Goal: Task Accomplishment & Management: Manage account settings

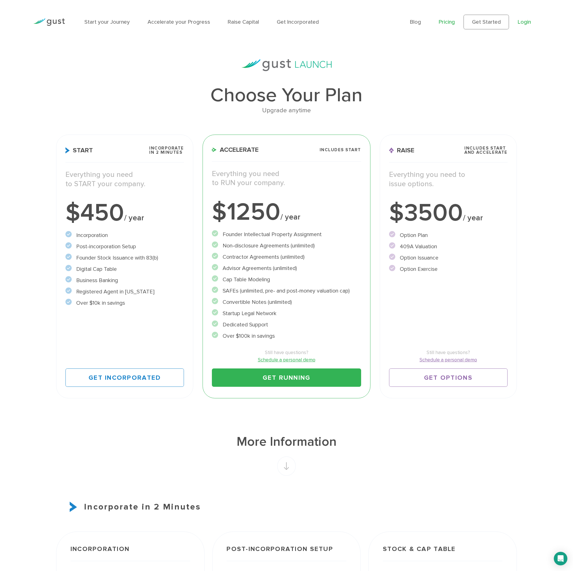
click at [523, 20] on link "Login" at bounding box center [524, 22] width 13 height 6
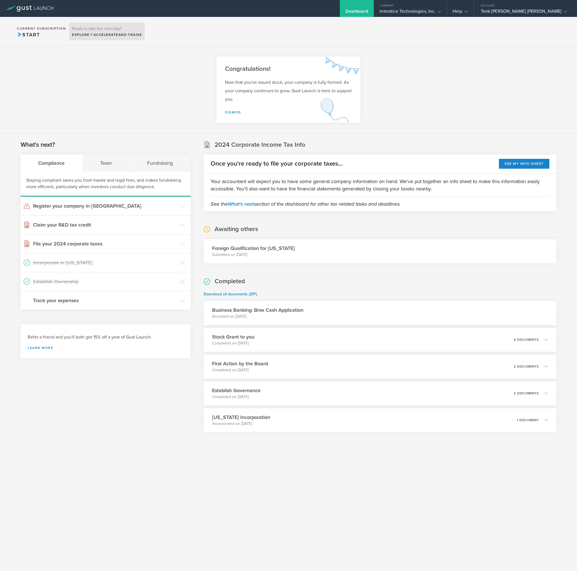
click at [110, 37] on div "Ready to take the next step? Explore Accelerate and Raise" at bounding box center [107, 31] width 76 height 17
click at [91, 31] on div "Ready to take the next step? Explore Accelerate and Raise" at bounding box center [107, 31] width 76 height 17
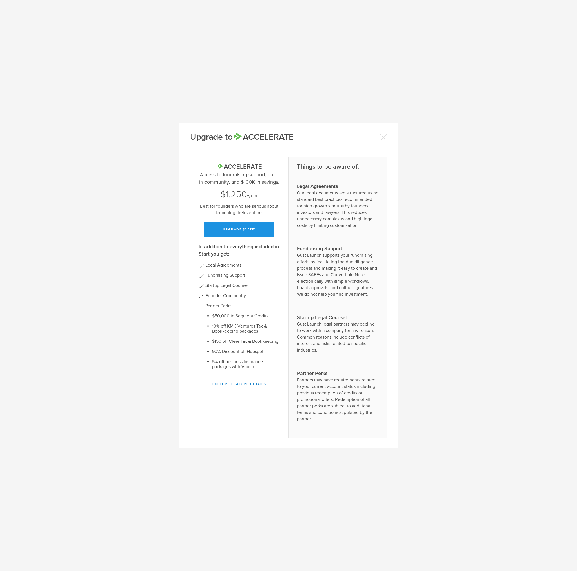
click at [253, 227] on button "Upgrade today" at bounding box center [239, 230] width 71 height 16
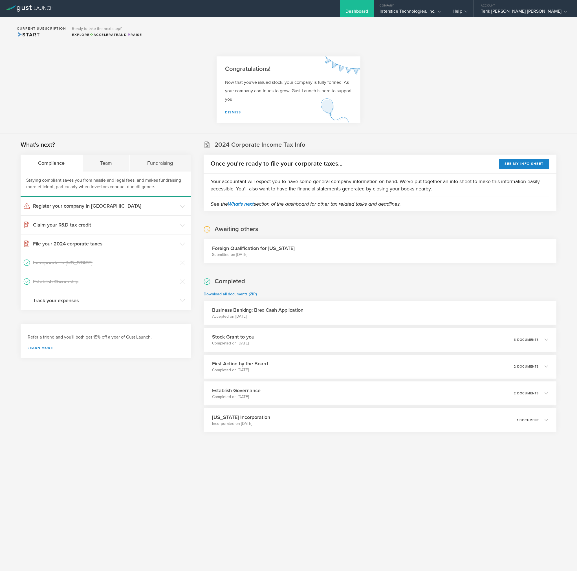
click at [349, 281] on div "Completed Download all documents (ZIP) Business Banking: Brex Cash Application …" at bounding box center [380, 354] width 353 height 155
click at [104, 168] on div "Team" at bounding box center [106, 163] width 47 height 17
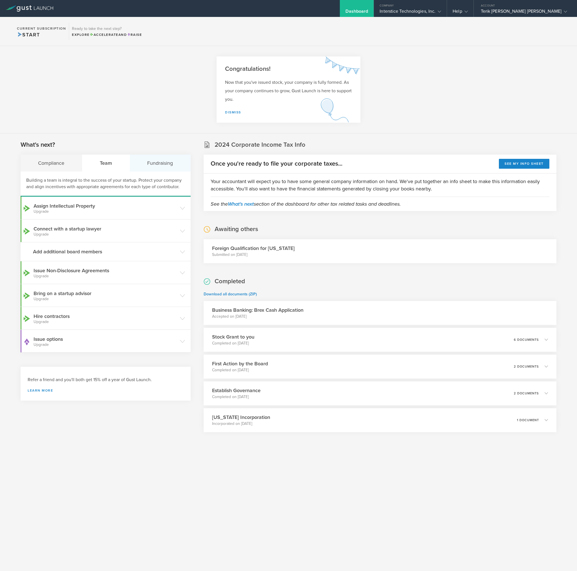
click at [164, 164] on div "Fundraising" at bounding box center [160, 163] width 61 height 17
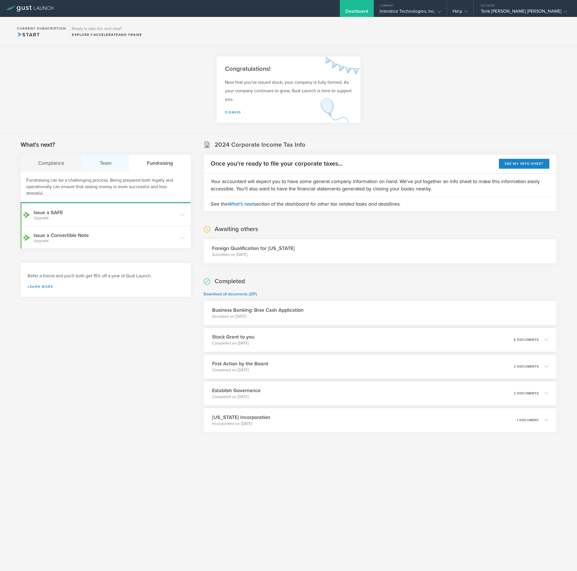
click at [122, 164] on div "Team" at bounding box center [105, 163] width 47 height 17
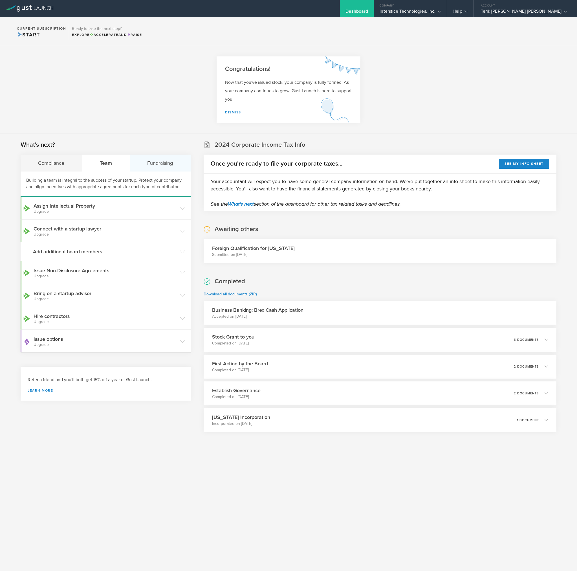
click at [159, 165] on div "Fundraising" at bounding box center [160, 163] width 61 height 17
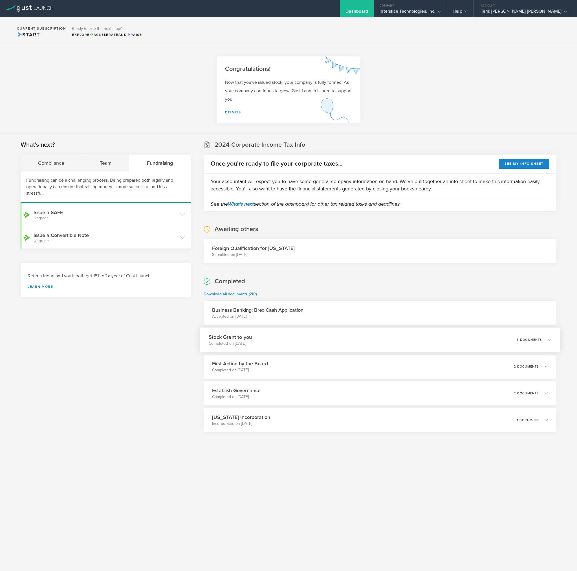
click at [523, 333] on div "Stock Grant to you Completed on [DATE] 6 documents" at bounding box center [380, 340] width 360 height 25
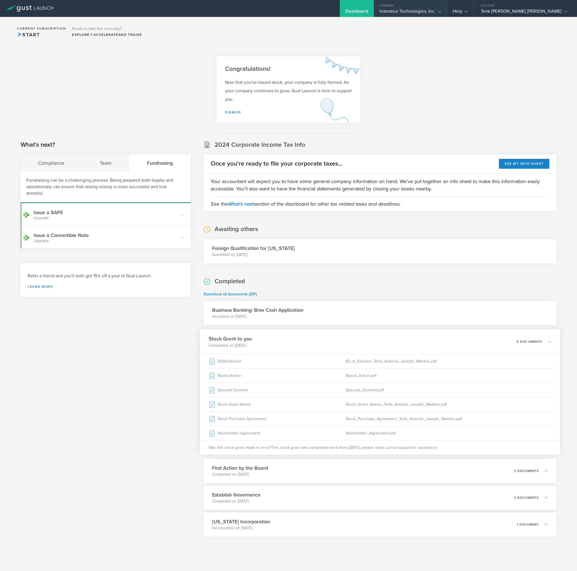
click at [446, 8] on div "Company" at bounding box center [410, 4] width 73 height 8
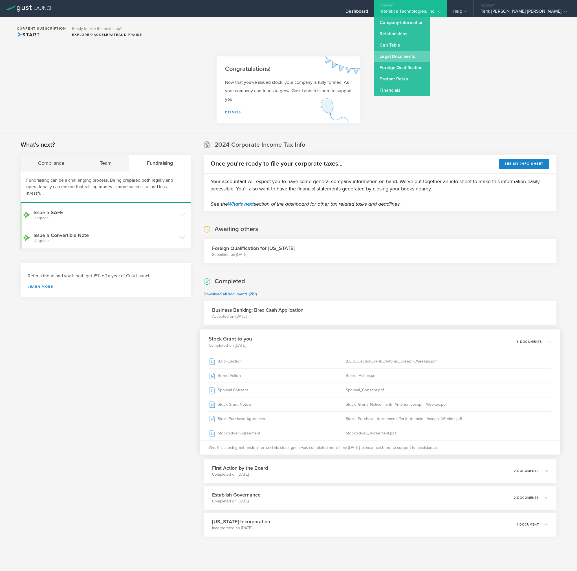
click at [419, 57] on link "Legal Documents" at bounding box center [402, 56] width 56 height 11
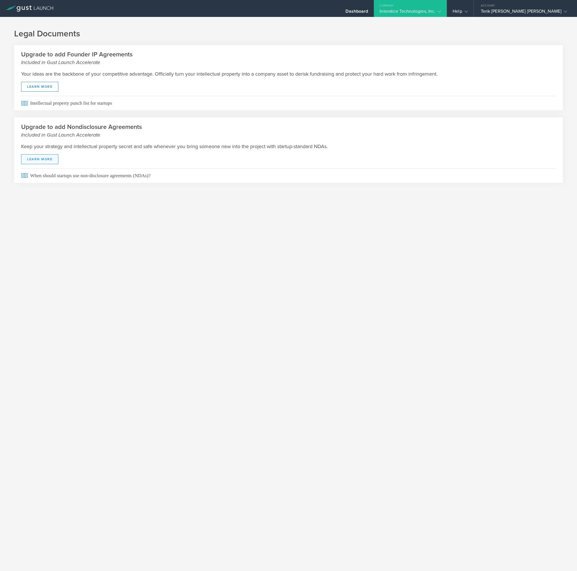
click at [44, 158] on link "Learn More" at bounding box center [39, 159] width 37 height 10
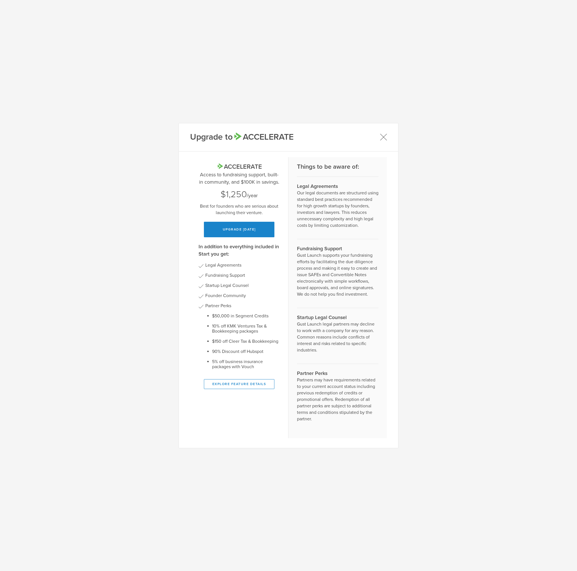
click at [386, 134] on icon at bounding box center [383, 137] width 7 height 7
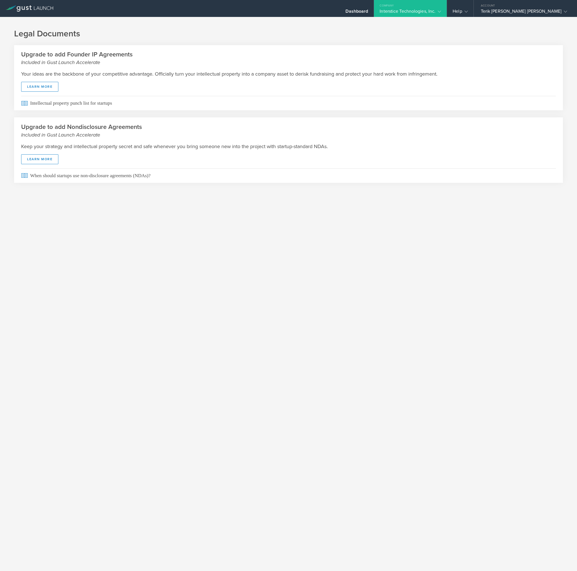
click at [386, 132] on small "Included in Gust Launch Accelerate" at bounding box center [288, 134] width 535 height 7
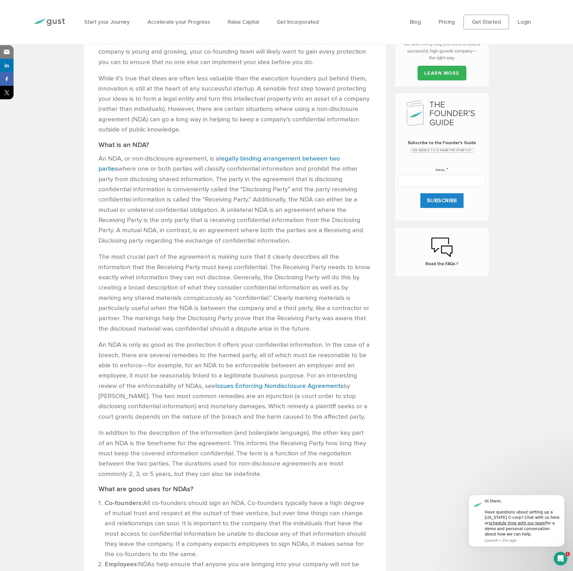
scroll to position [198, 0]
